Goal: Information Seeking & Learning: Find specific fact

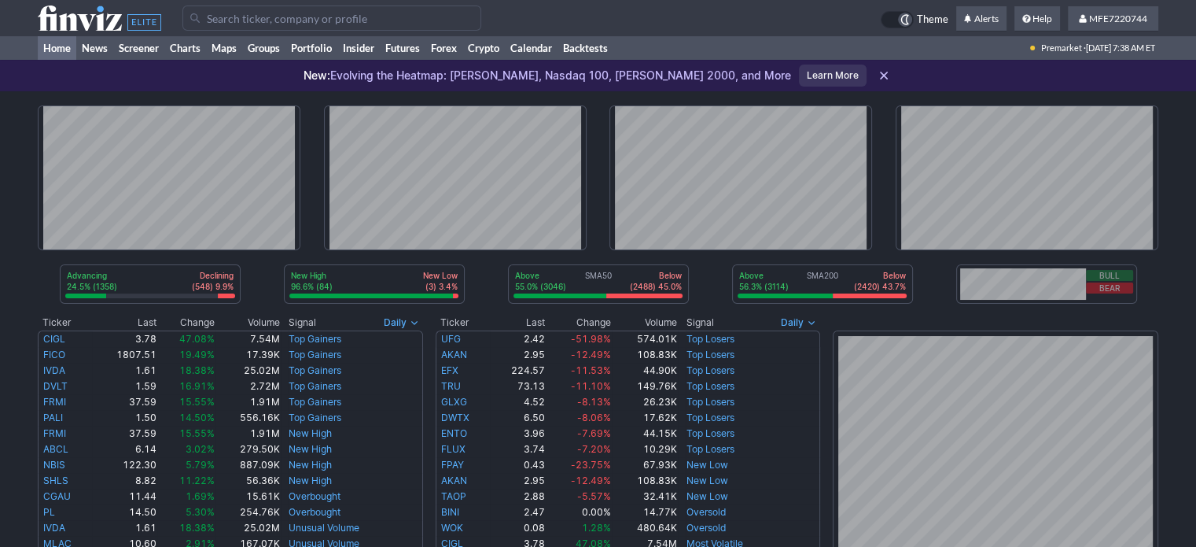
click at [393, 21] on input "Search" at bounding box center [331, 18] width 299 height 25
drag, startPoint x: 393, startPoint y: 21, endPoint x: 388, endPoint y: 15, distance: 8.4
click at [393, 21] on input "Search" at bounding box center [331, 18] width 299 height 25
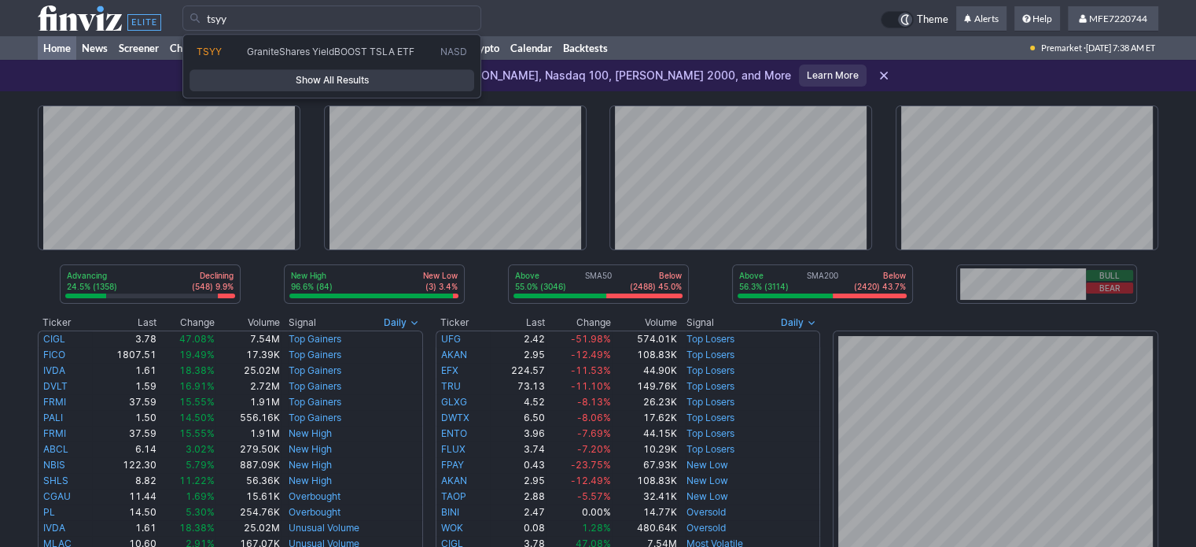
type input "tsyy"
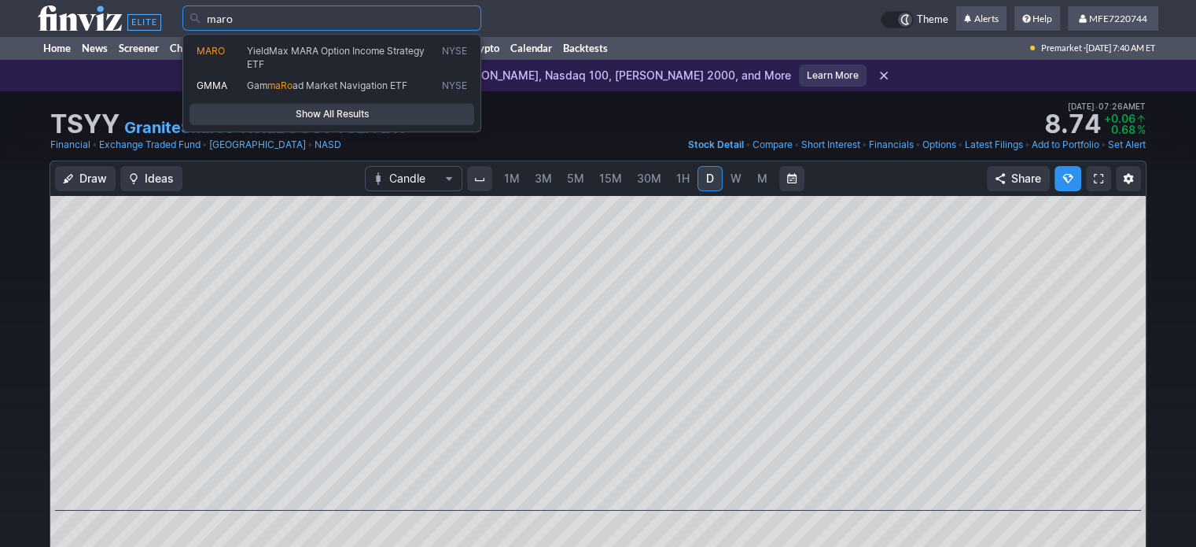
type input "maro"
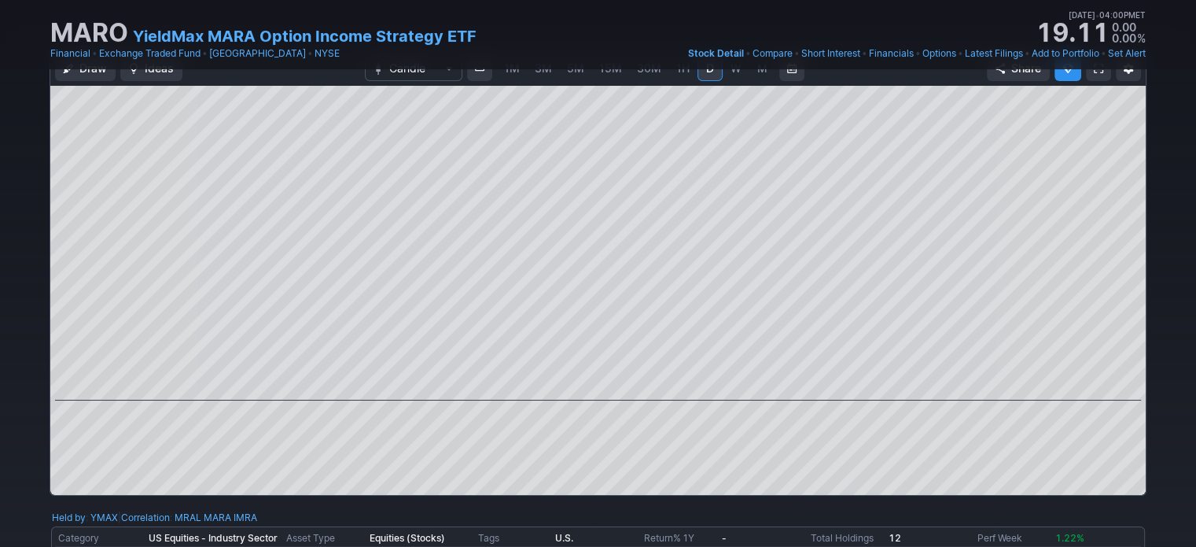
scroll to position [236, 0]
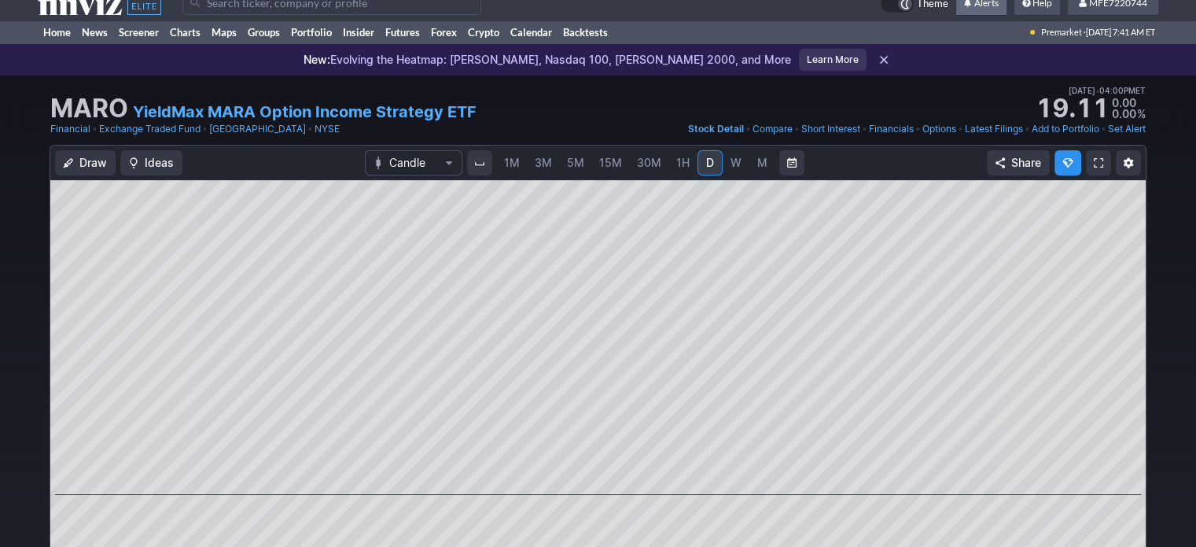
scroll to position [0, 0]
